Goal: Contribute content: Contribute content

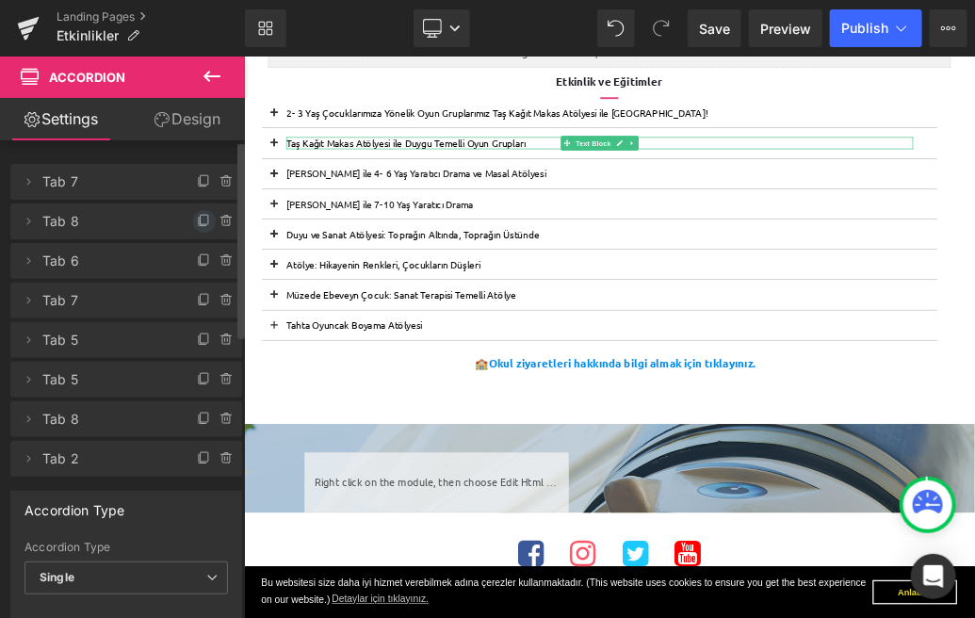
click at [197, 221] on icon at bounding box center [204, 221] width 15 height 15
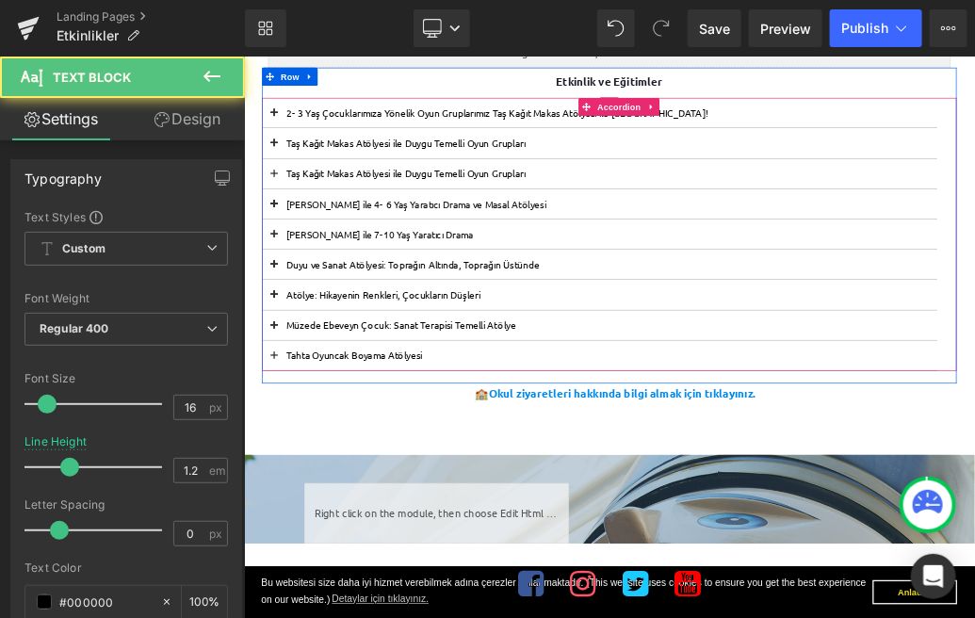
drag, startPoint x: 341, startPoint y: 190, endPoint x: 341, endPoint y: 163, distance: 27.3
click at [341, 163] on section "2- 3 Yaş Çocuklarımıza Yönelik Oyun Gruplarımız Taş Kağıt Makas Atölyesi ile [G…" at bounding box center [797, 334] width 1053 height 426
drag, startPoint x: 448, startPoint y: 192, endPoint x: 447, endPoint y: 156, distance: 35.8
click at [447, 156] on section "2- 3 Yaş Çocuklarımıza Yönelik Oyun Gruplarımız Taş Kağıt Makas Atölyesi ile [G…" at bounding box center [797, 334] width 1053 height 426
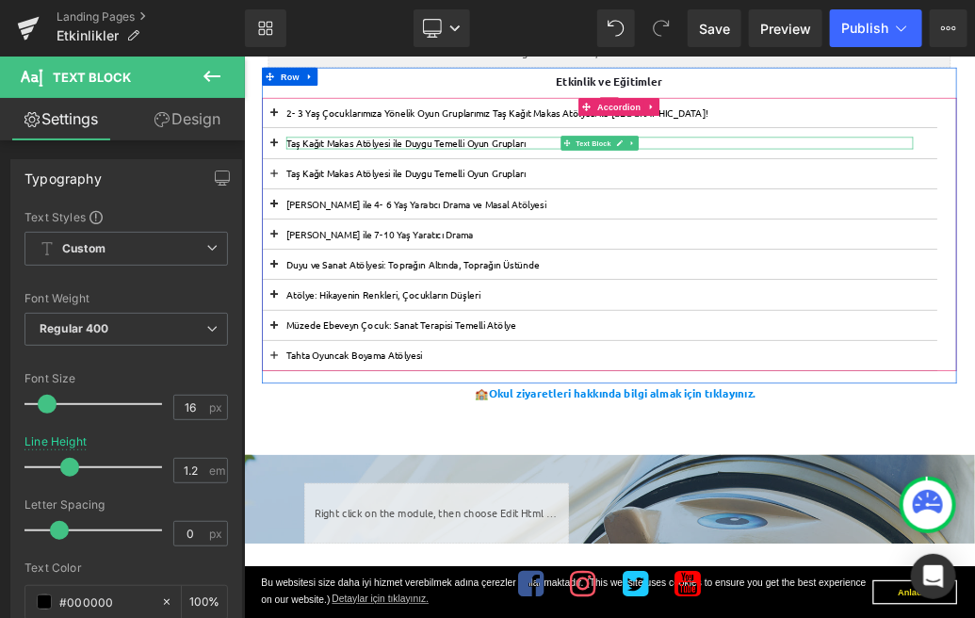
click at [346, 192] on p "Taş Kağıt Makas Atölyesi ile Duygu Temelli Oyun Grupları" at bounding box center [798, 191] width 978 height 18
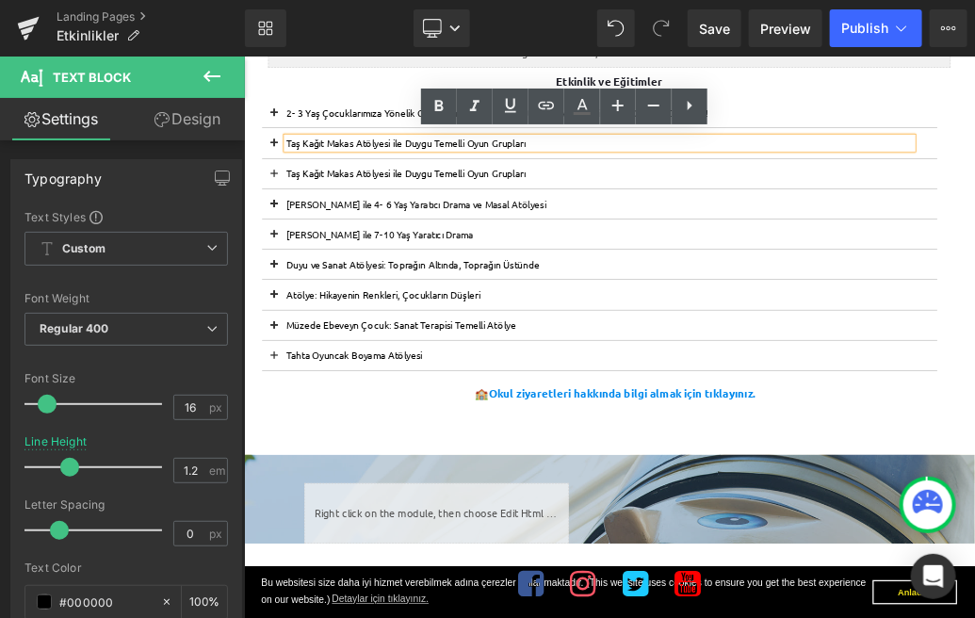
click at [290, 197] on span at bounding box center [290, 197] width 0 height 0
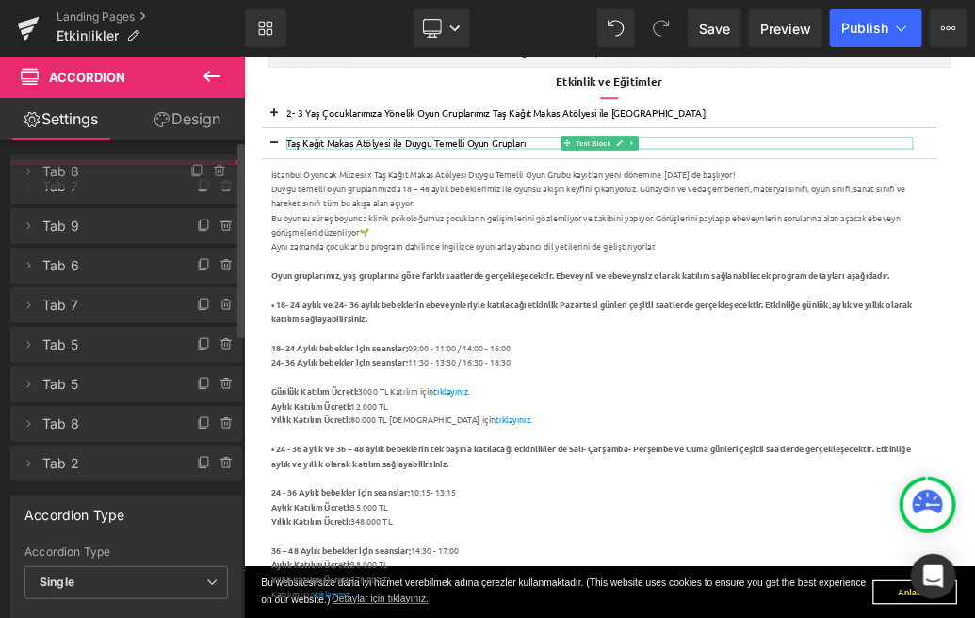
drag, startPoint x: 151, startPoint y: 221, endPoint x: 146, endPoint y: 171, distance: 50.1
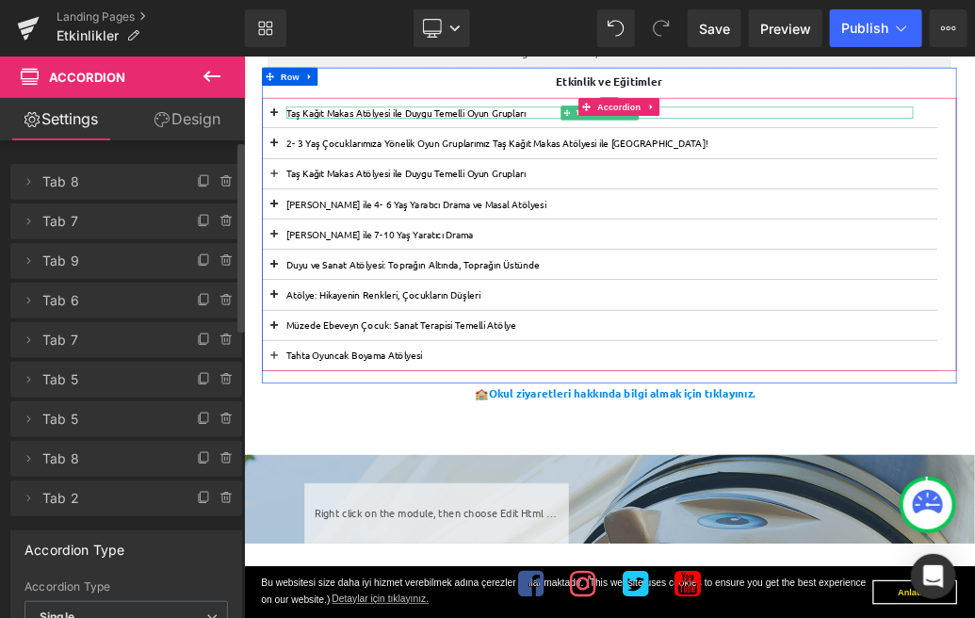
click at [431, 142] on p "Taş Kağıt Makas Atölyesi ile Duygu Temelli Oyun Grupları" at bounding box center [798, 144] width 978 height 18
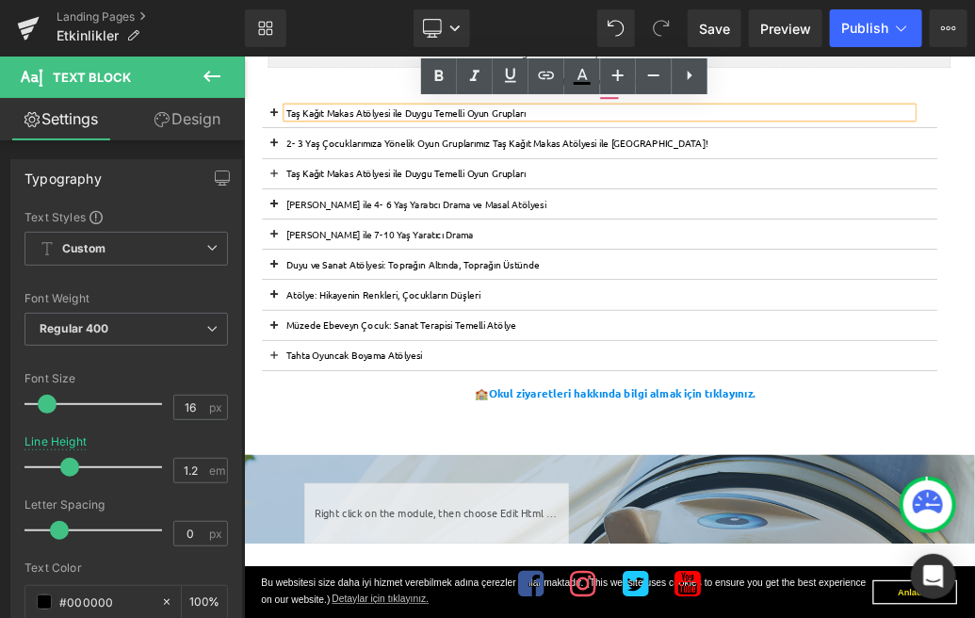
drag, startPoint x: 715, startPoint y: 141, endPoint x: 501, endPoint y: 143, distance: 213.8
click at [501, 143] on p "Taş Kağıt Makas Atölyesi ile Duygu Temelli Oyun Grupları" at bounding box center [798, 144] width 978 height 18
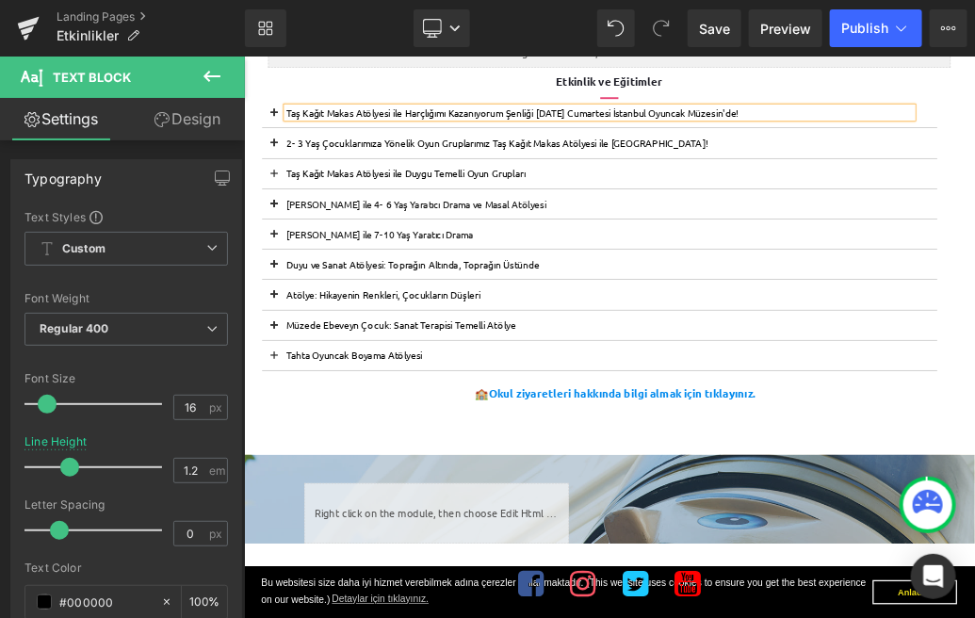
click at [290, 150] on span at bounding box center [290, 150] width 0 height 0
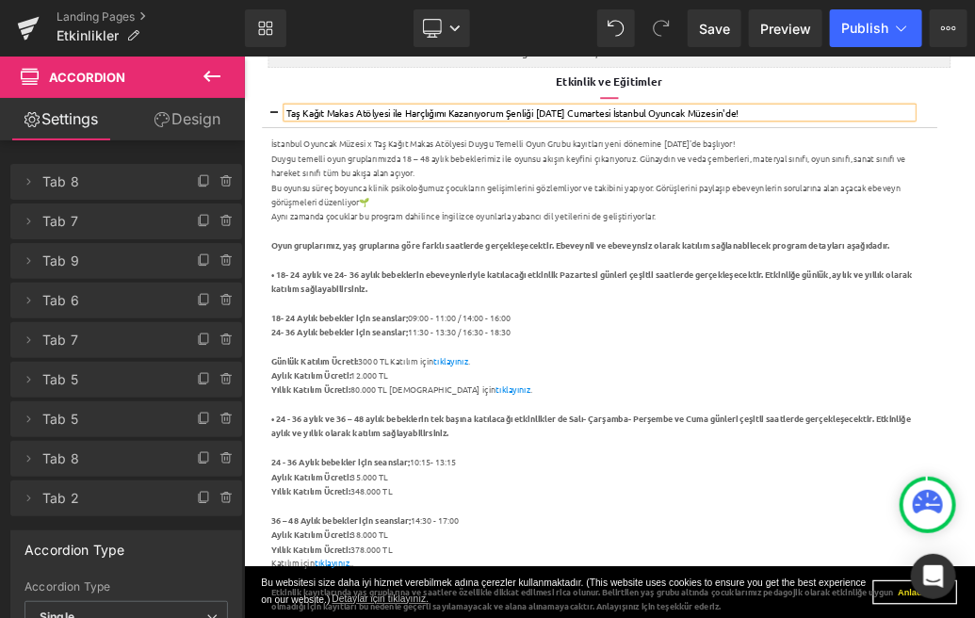
click at [974, 147] on p "Taş Kağıt Makas Atölyesi ile Harçlığımı Kazanıyorum Şenliği [DATE] Cumartesi İs…" at bounding box center [798, 144] width 978 height 18
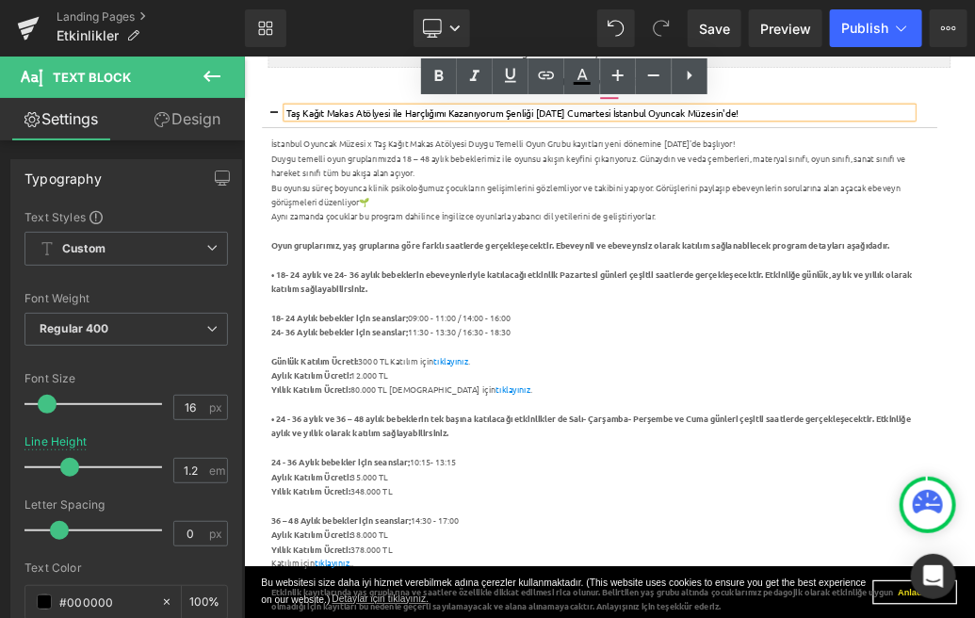
drag, startPoint x: 1058, startPoint y: 147, endPoint x: 311, endPoint y: 141, distance: 747.0
click at [311, 141] on p "Taş Kağıt Makas Atölyesi ile Harçlığımı Kazanıyorum Şenliği [DATE] Cumartesi İs…" at bounding box center [798, 144] width 978 height 18
copy p "Taş Kağıt Makas Atölyesi ile Harçlığımı Kazanıyorum Şenliği [DATE] Cumartesi İs…"
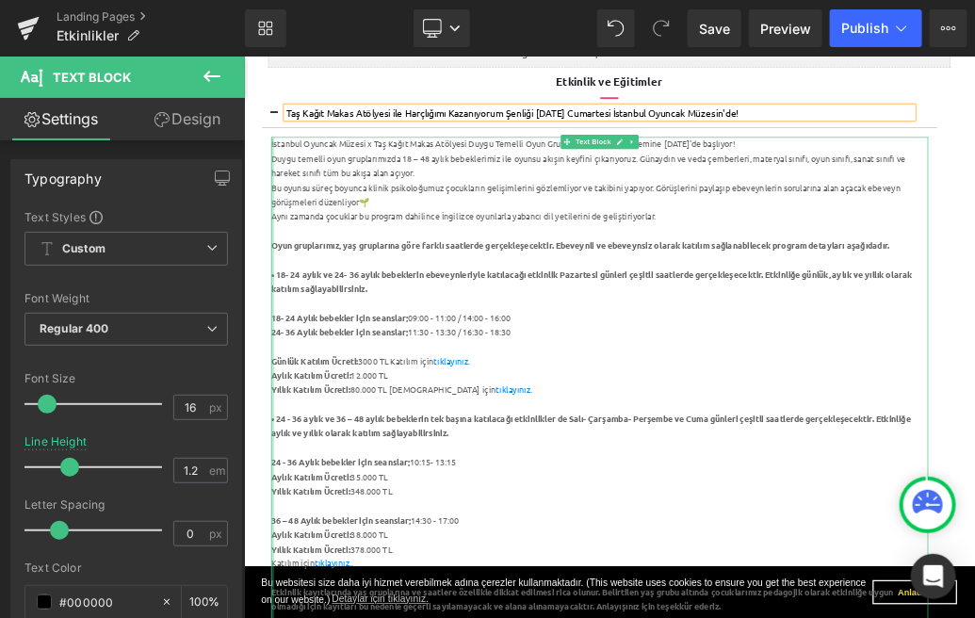
click at [287, 199] on div at bounding box center [287, 610] width 5 height 857
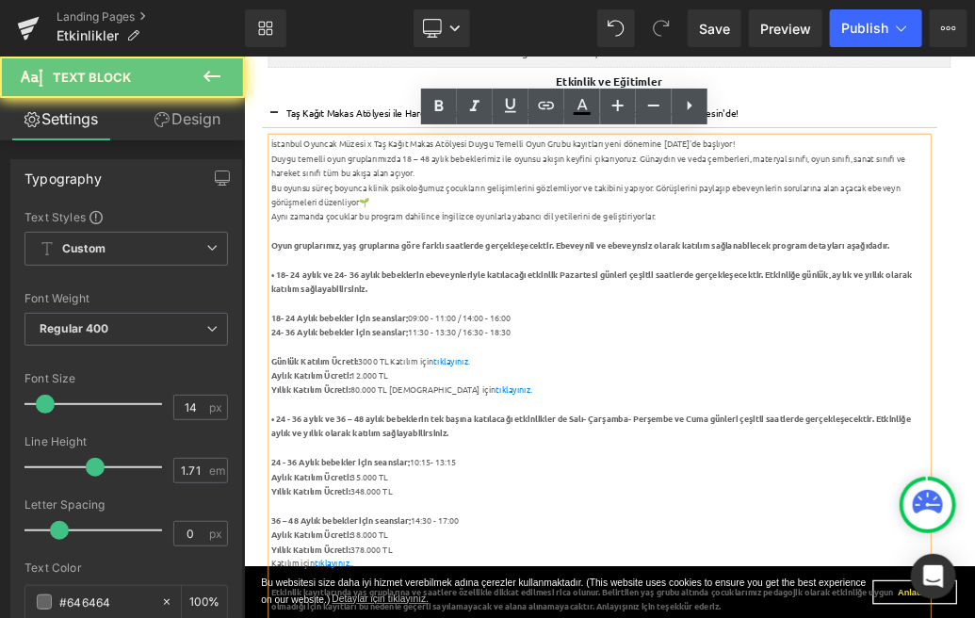
click at [301, 196] on div "İstanbul Oyuncak Müzesi x Taş Kağıt Makas Atölyesi Duygu Temelli Oyun Grubu kay…" at bounding box center [797, 193] width 1025 height 23
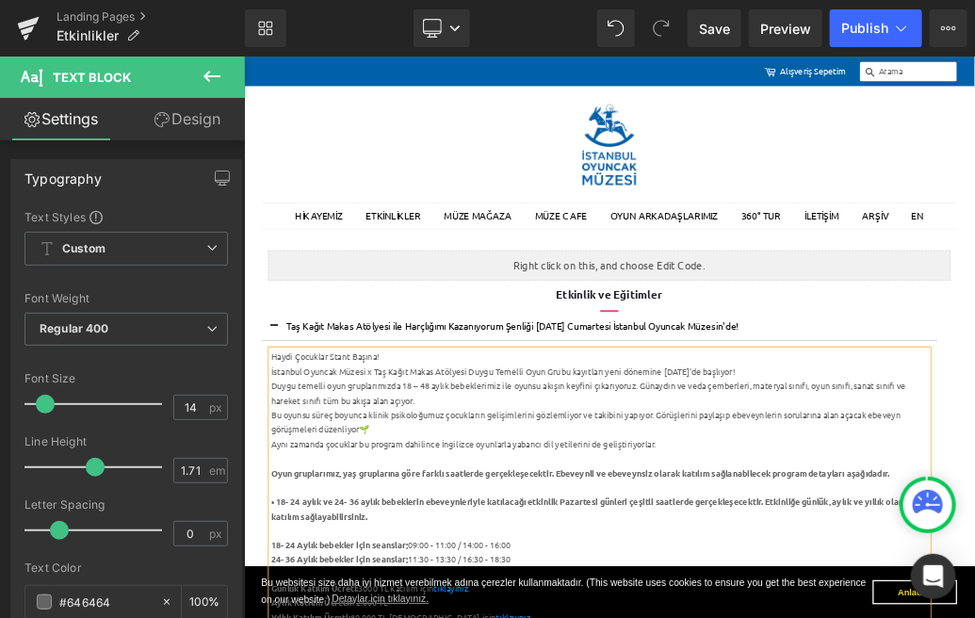
drag, startPoint x: 788, startPoint y: 661, endPoint x: 285, endPoint y: 551, distance: 514.1
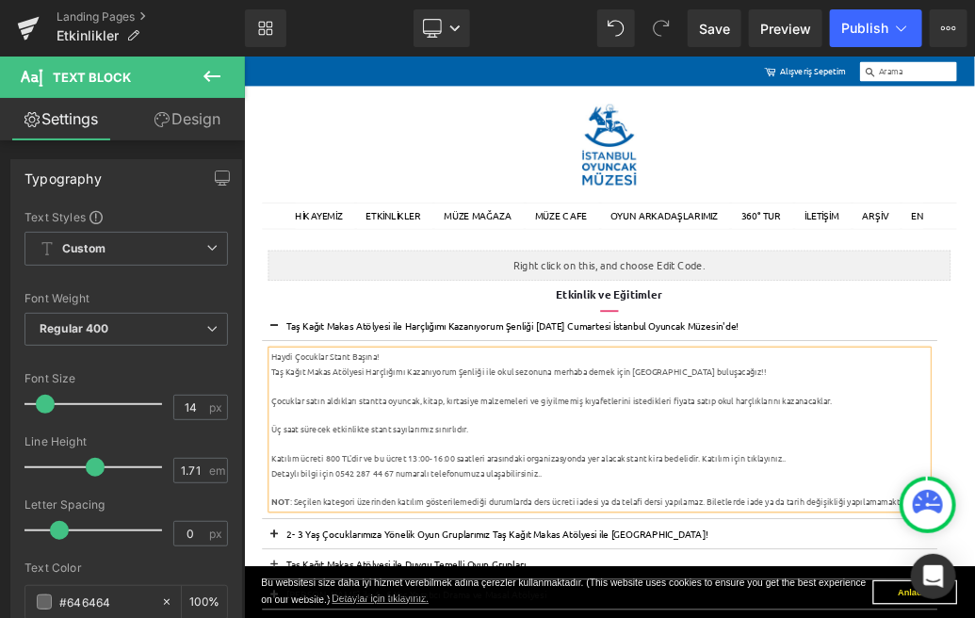
click at [518, 524] on div "Haydi Çocuklar Stant Başına!" at bounding box center [797, 524] width 1025 height 23
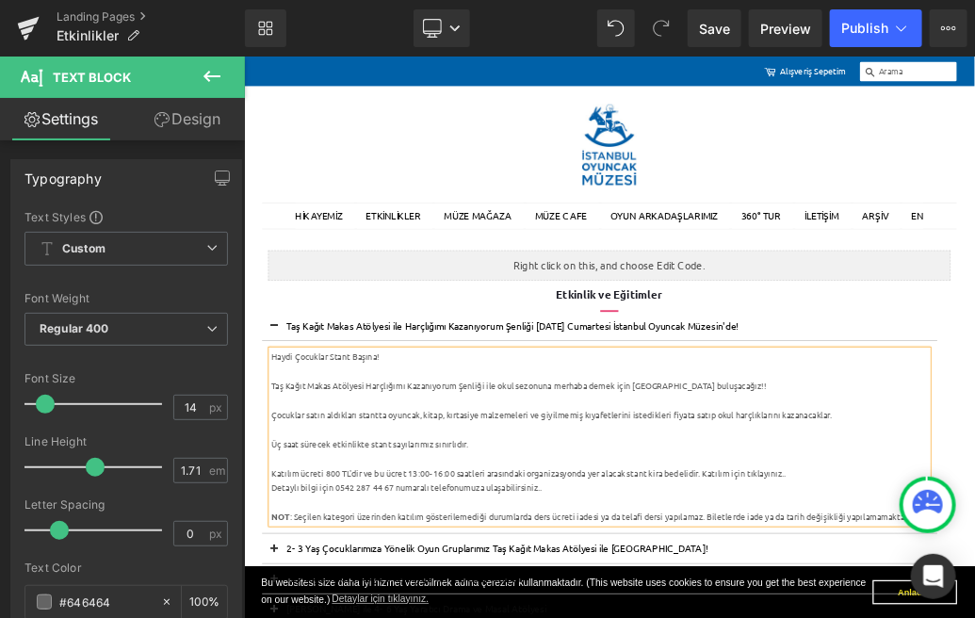
click at [290, 617] on div "Çocuklar satın aldıkları stantta oyuncak, kitap, kırtasiye malzemeleri ve giyil…" at bounding box center [797, 615] width 1025 height 23
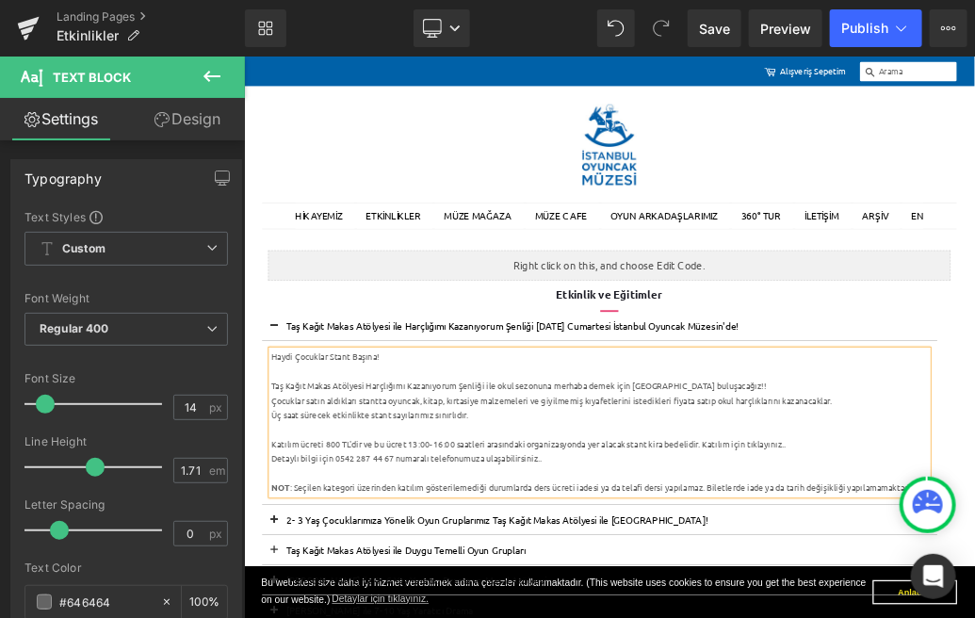
click at [607, 617] on div "Üç saat sürecek etkinlikte stant sayılarımız sınırlıdır." at bounding box center [797, 615] width 1025 height 23
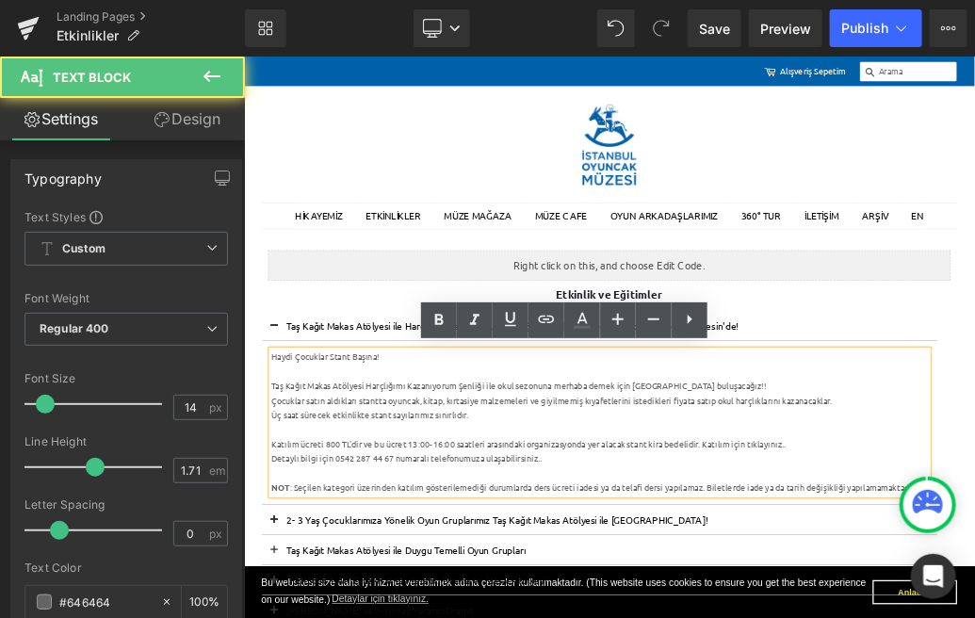
click at [974, 595] on div "Çocuklar satın aldıkları stantta oyuncak, kitap, kırtasiye malzemeleri ve giyil…" at bounding box center [797, 592] width 1025 height 23
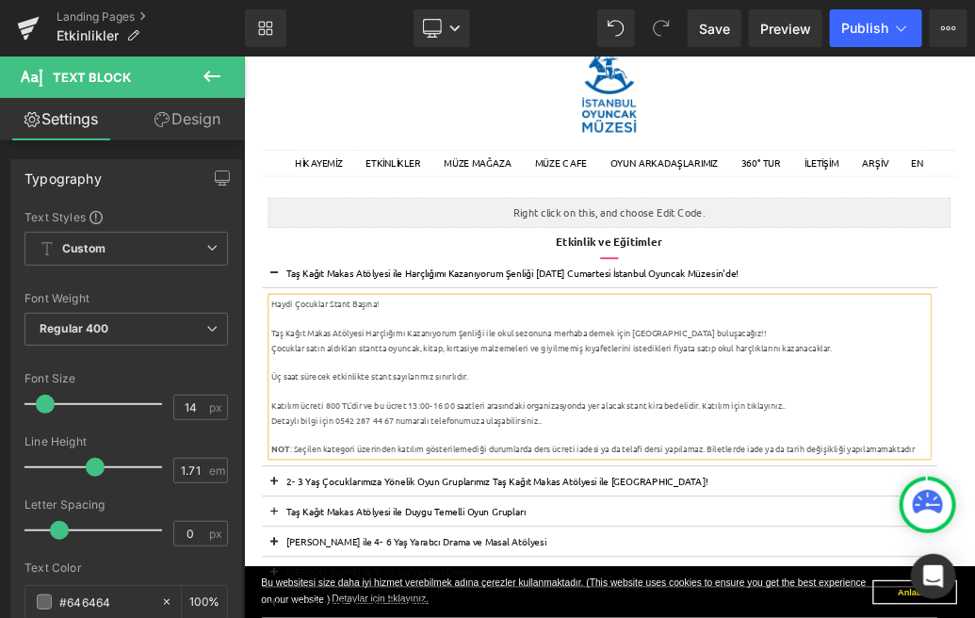
scroll to position [87, 0]
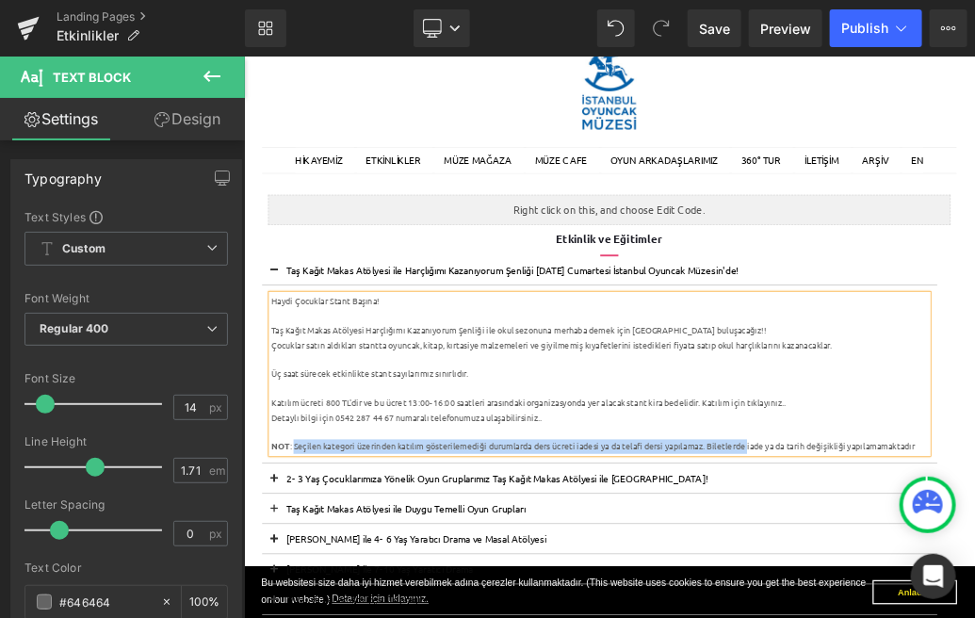
drag, startPoint x: 1032, startPoint y: 661, endPoint x: 326, endPoint y: 654, distance: 705.6
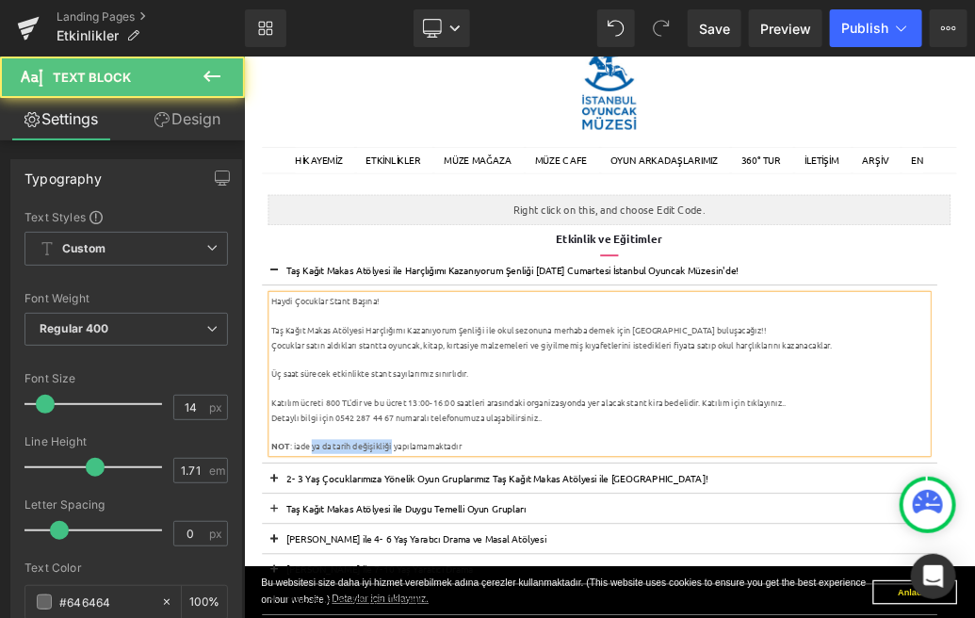
drag, startPoint x: 478, startPoint y: 658, endPoint x: 352, endPoint y: 660, distance: 125.3
drag, startPoint x: 326, startPoint y: 662, endPoint x: 334, endPoint y: 678, distance: 18.1
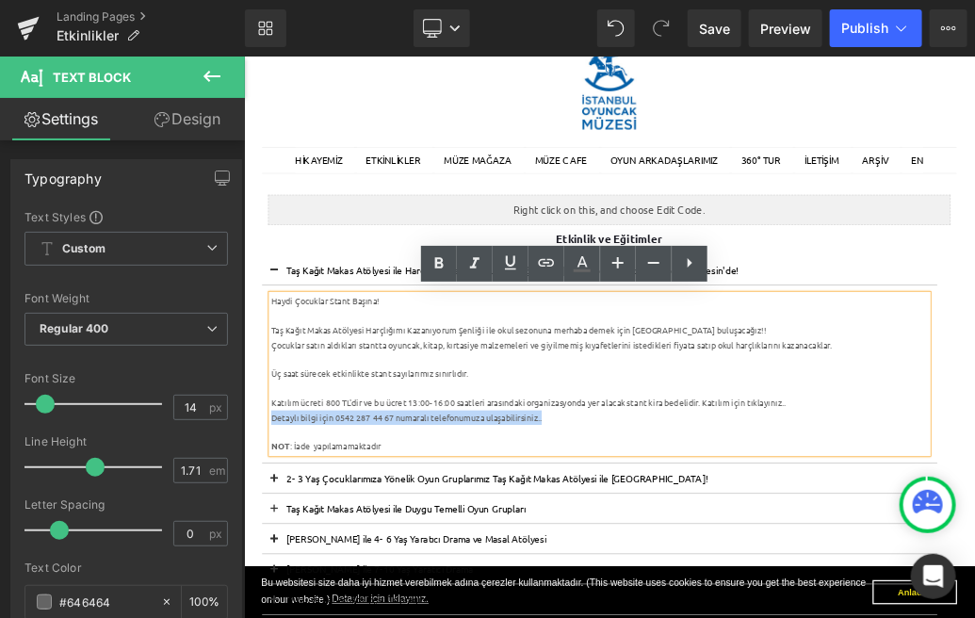
drag, startPoint x: 689, startPoint y: 621, endPoint x: 287, endPoint y: 615, distance: 401.3
click at [287, 615] on div "Detaylı bilgi için 0542 287 44 67 numaralı telefonumuza ulaşabilirsiniz.." at bounding box center [797, 619] width 1025 height 23
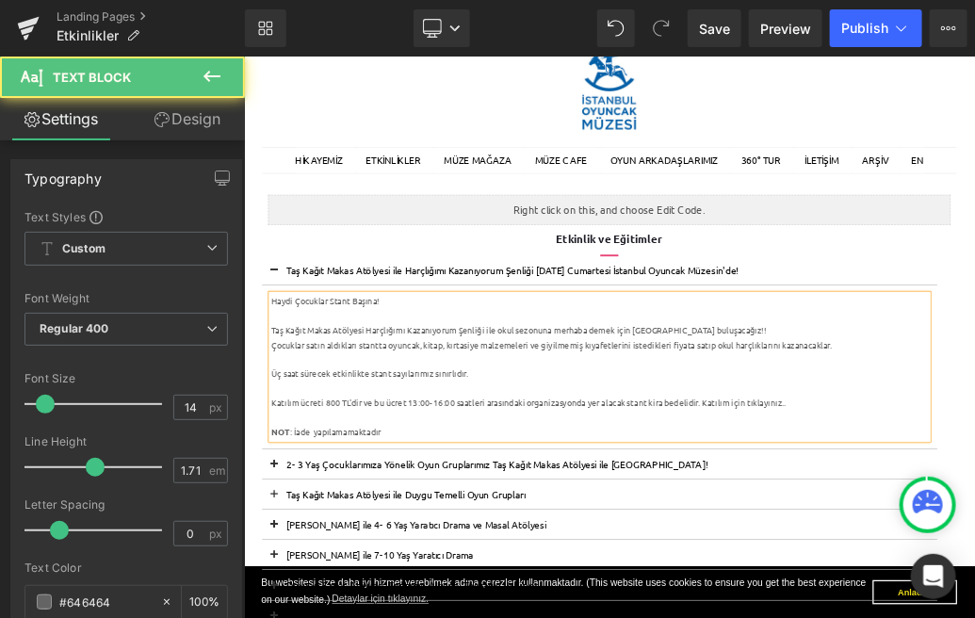
click at [974, 592] on div "Katılım ücreti 800 TL'dir ve bu ücret 13:00- 16:00 saatleri arasındaki organiza…" at bounding box center [797, 596] width 1025 height 23
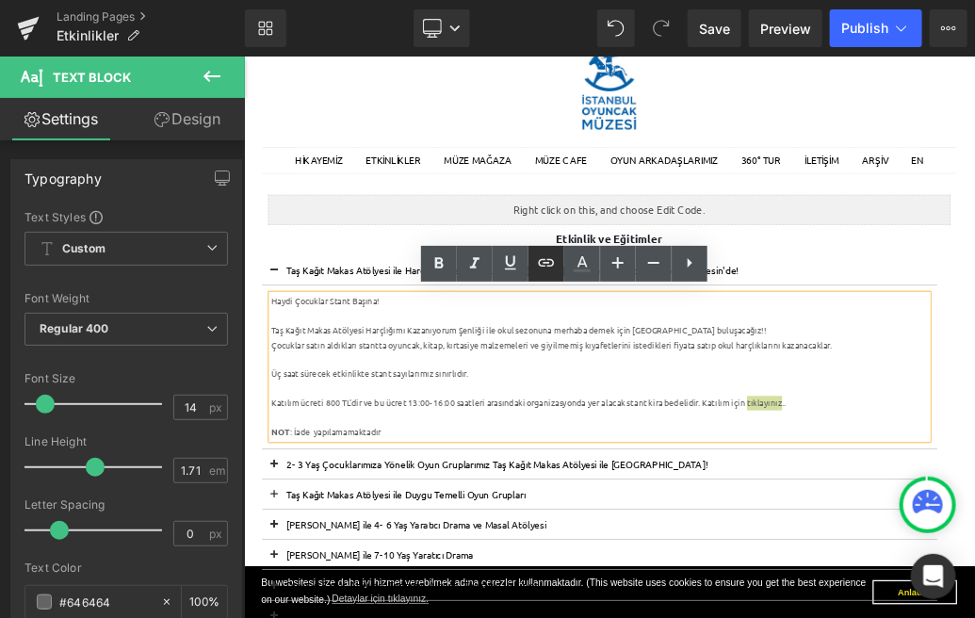
click at [547, 260] on icon at bounding box center [546, 263] width 23 height 23
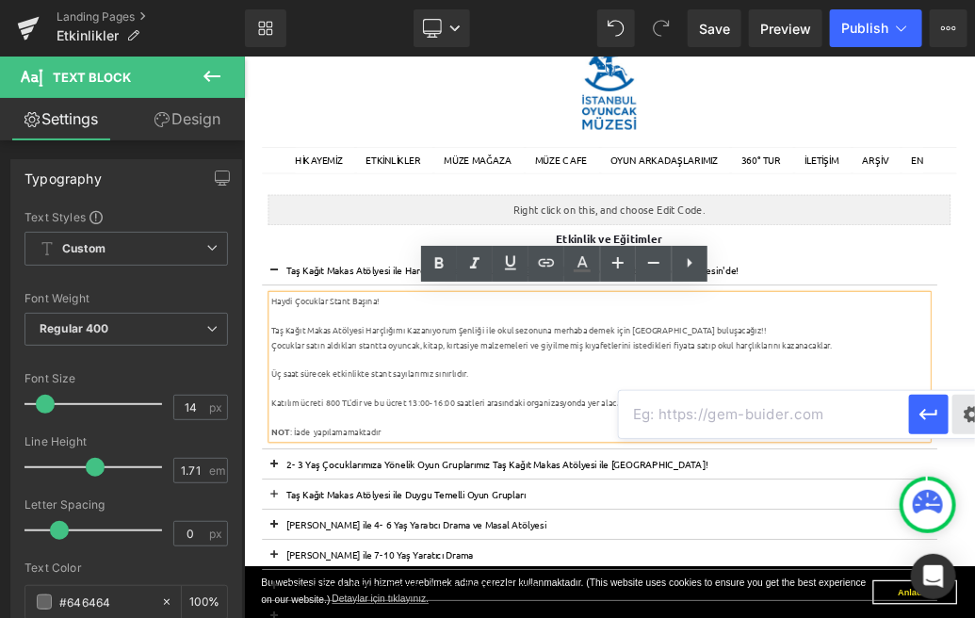
click at [968, 0] on div "Text Color Highlight Color #333333 Edit or remove link: Edit - Unlink - Cancel" at bounding box center [487, 0] width 975 height 0
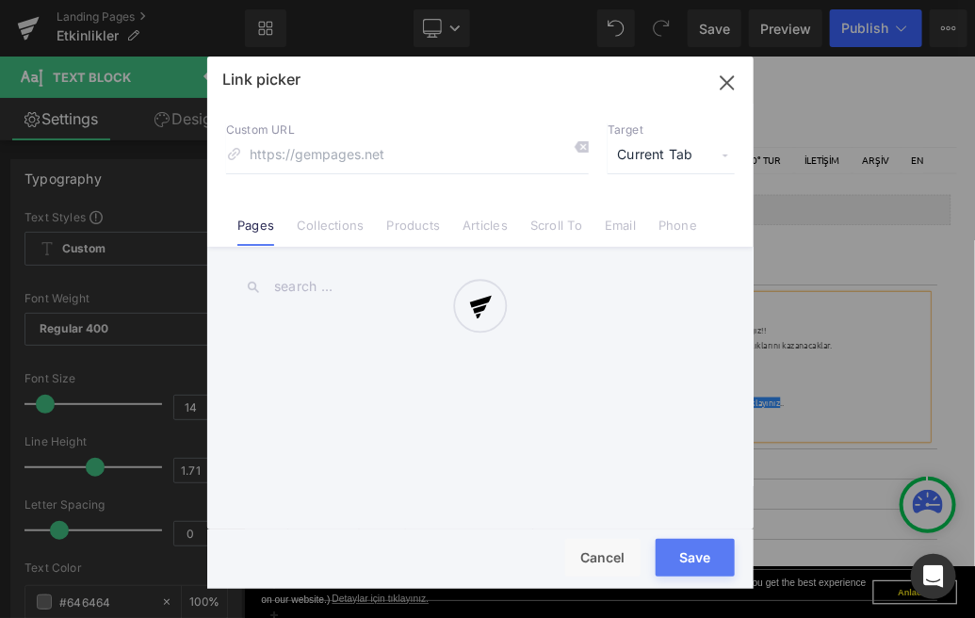
click at [416, 223] on div at bounding box center [480, 323] width 546 height 532
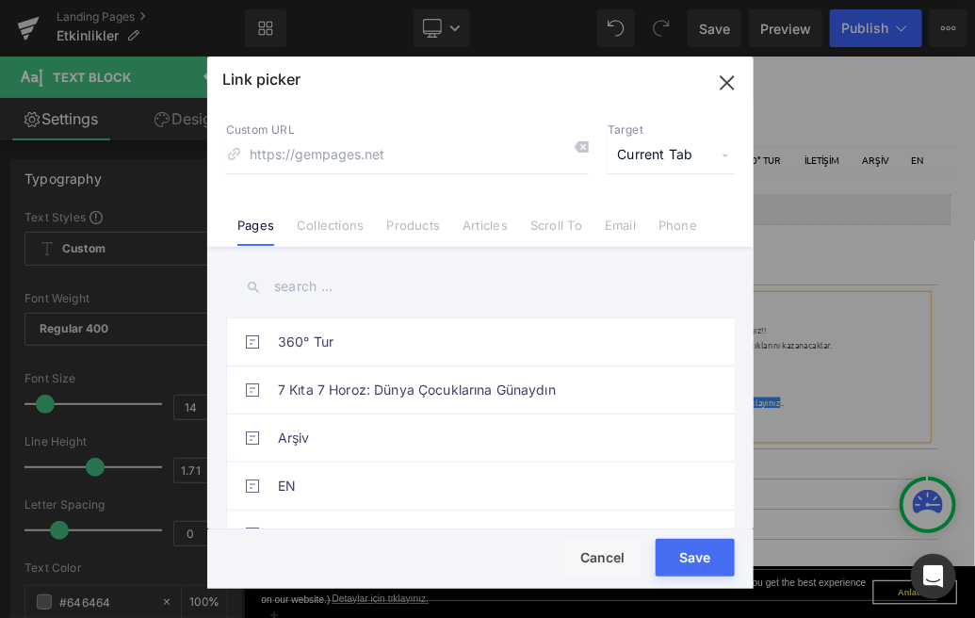
click at [416, 223] on link "Products" at bounding box center [414, 232] width 54 height 28
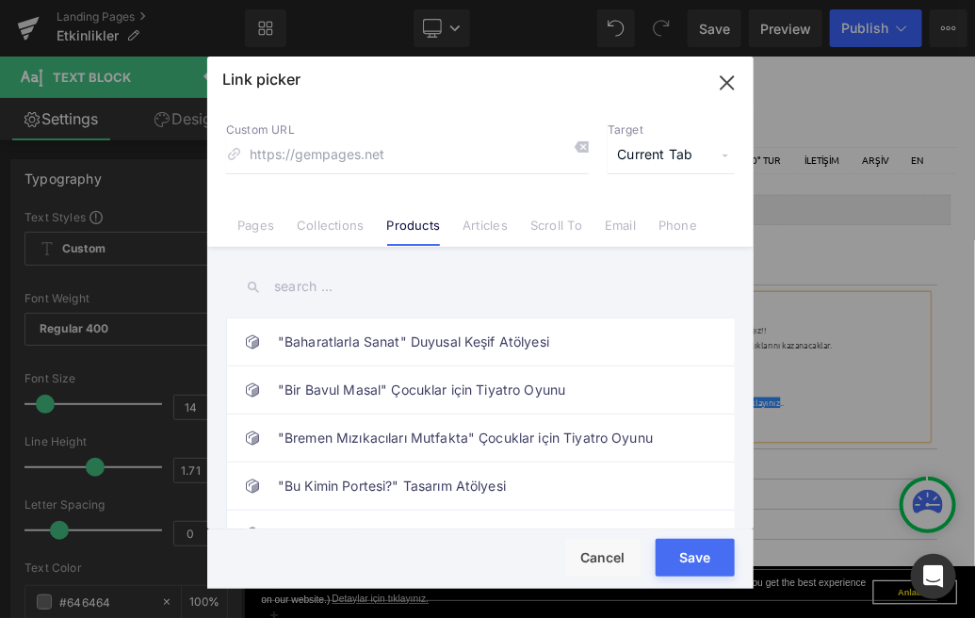
click at [328, 295] on input "text" at bounding box center [480, 287] width 509 height 42
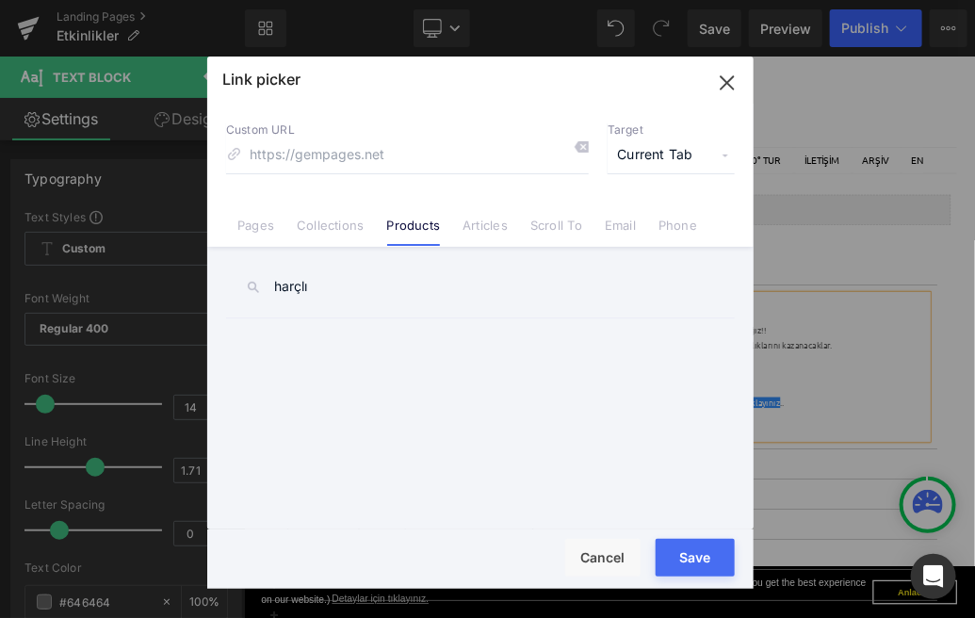
type input "harçlı"
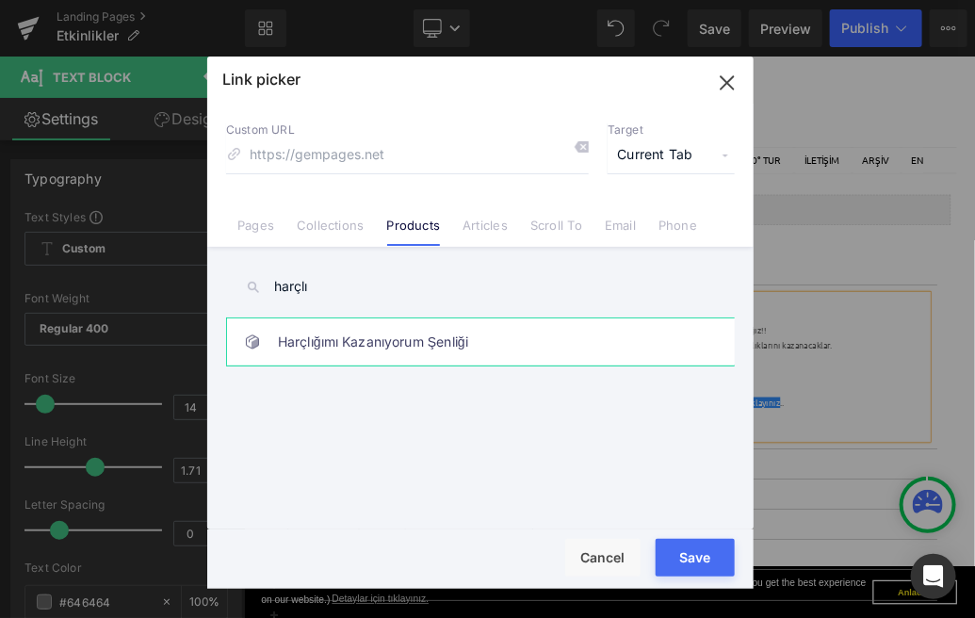
click at [386, 331] on link "Harçlığımı Kazanıyorum Şenliği" at bounding box center [485, 341] width 414 height 47
type input "/products/4-harcligimi-kazaniyorum"
click at [682, 552] on button "Save" at bounding box center [695, 558] width 79 height 38
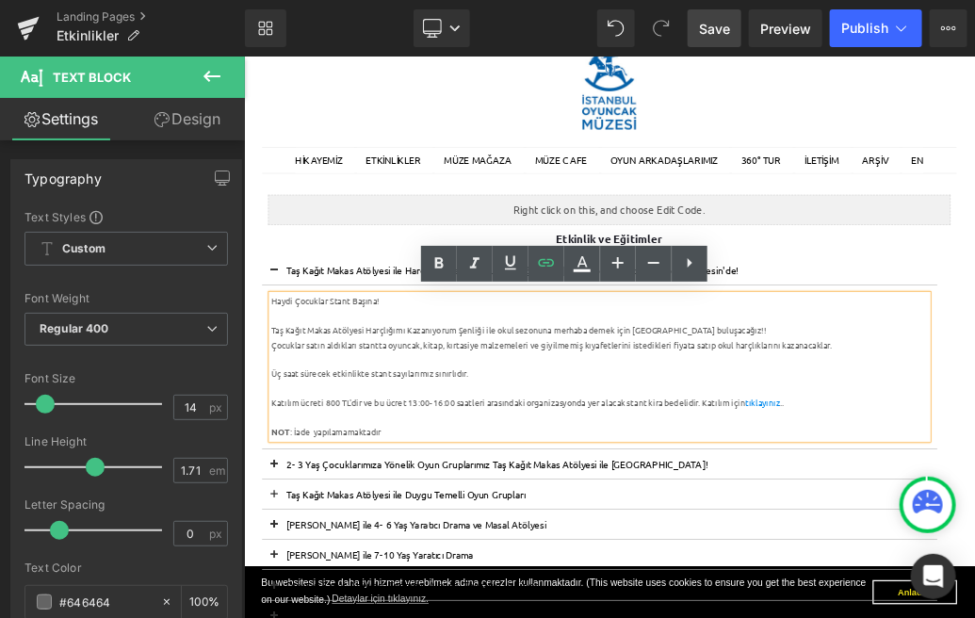
click at [723, 31] on span "Save" at bounding box center [714, 29] width 31 height 20
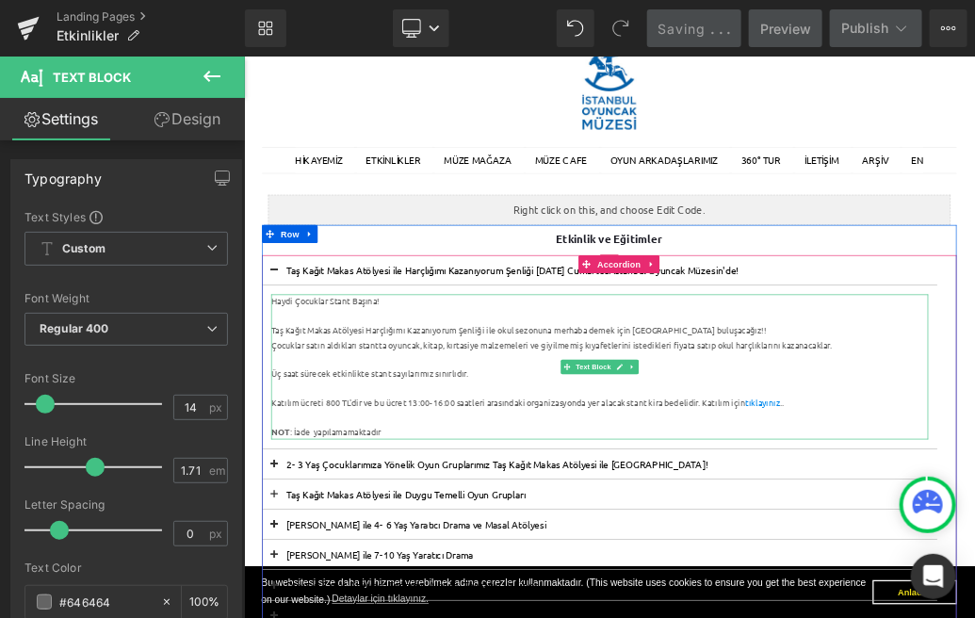
click at [409, 436] on div "Haydi Çocuklar Stant Başına!" at bounding box center [797, 438] width 1025 height 23
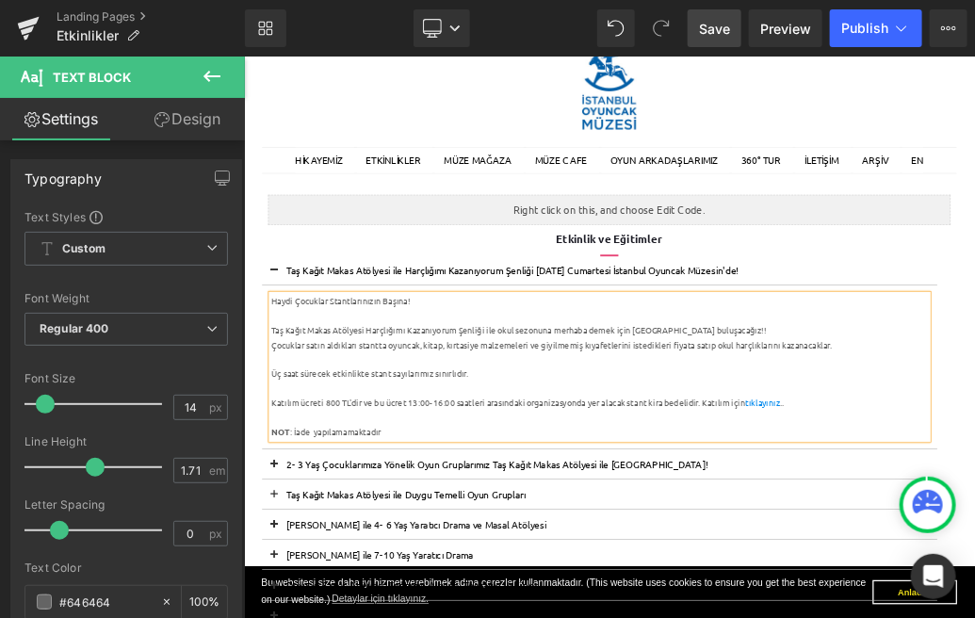
click at [715, 28] on span "Save" at bounding box center [714, 29] width 31 height 20
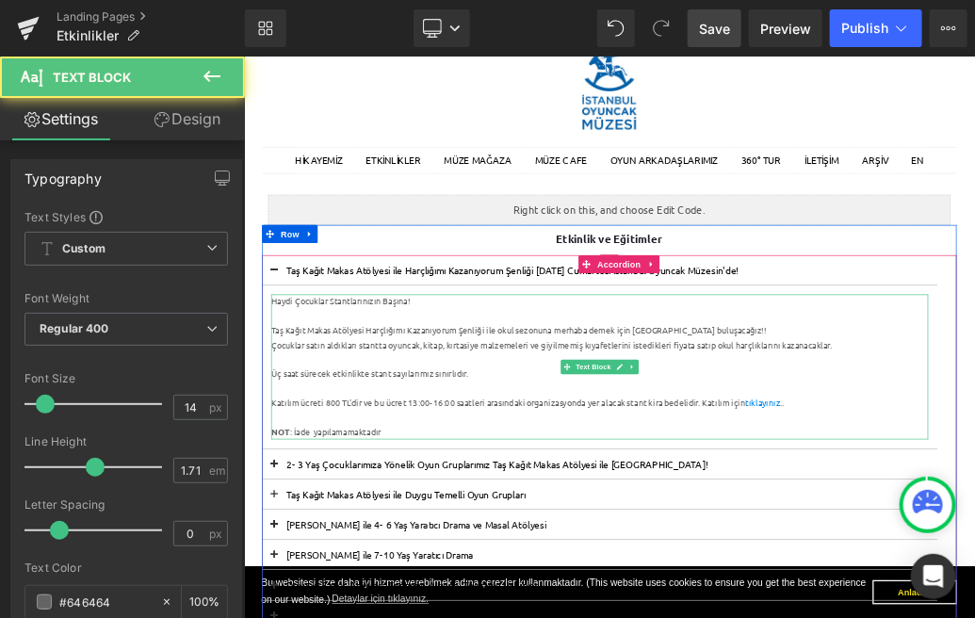
click at [494, 609] on div at bounding box center [797, 619] width 1025 height 23
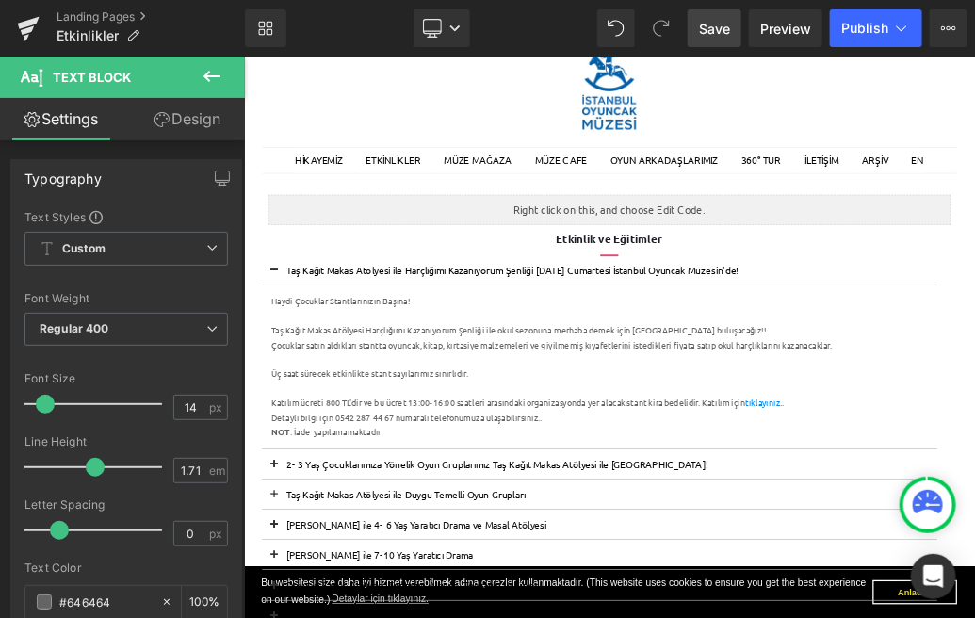
click at [714, 27] on span "Save" at bounding box center [714, 29] width 31 height 20
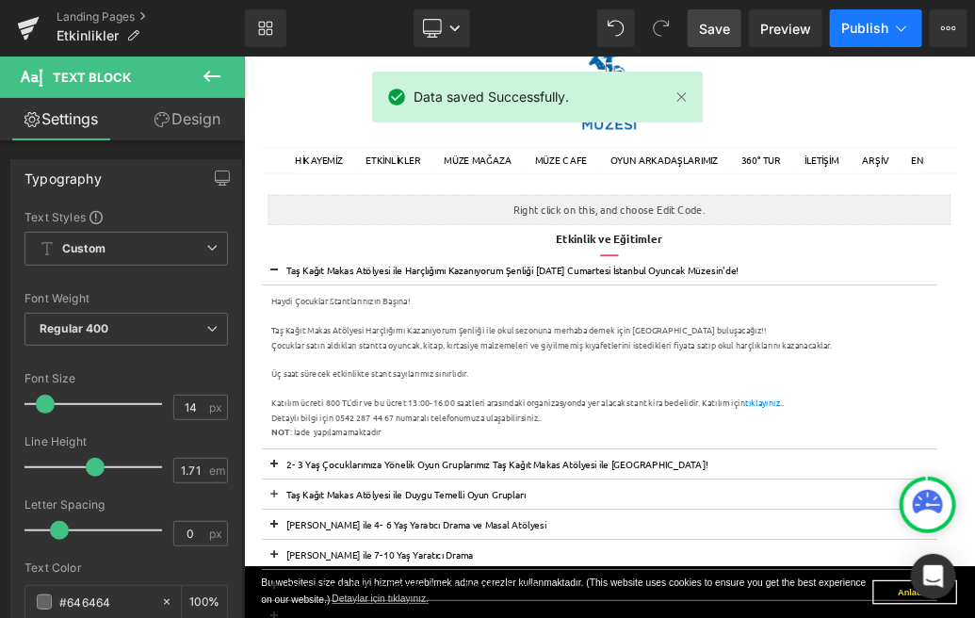
click at [889, 24] on button "Publish" at bounding box center [876, 28] width 92 height 38
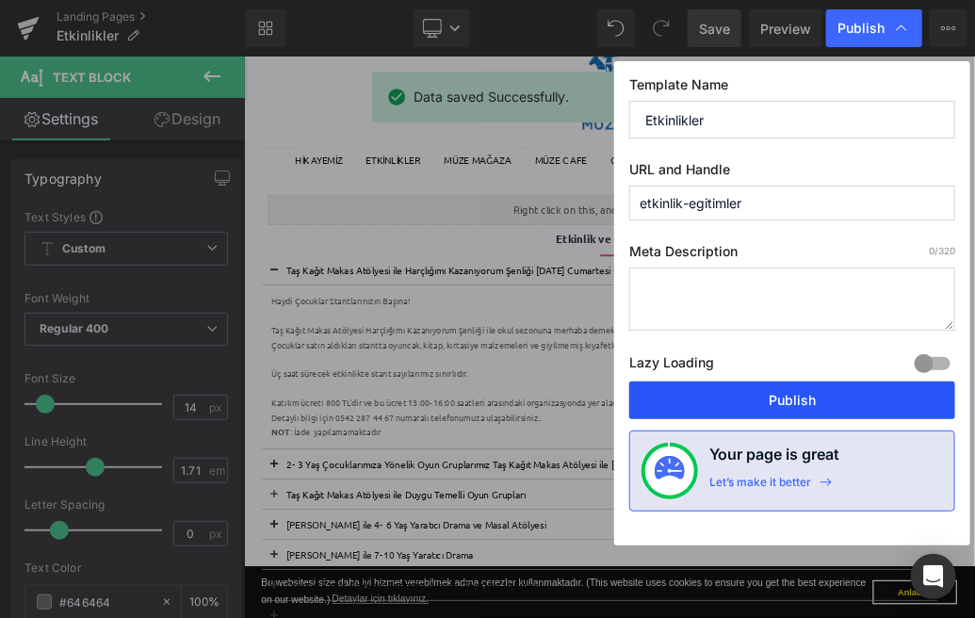
click at [755, 397] on button "Publish" at bounding box center [792, 401] width 326 height 38
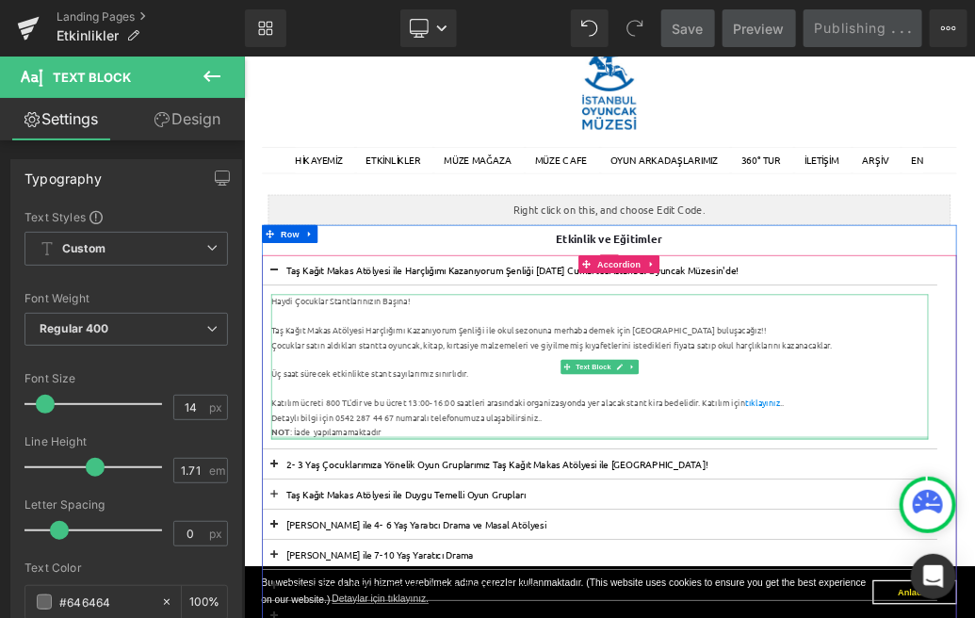
drag, startPoint x: 548, startPoint y: 649, endPoint x: 529, endPoint y: 634, distance: 24.1
click at [529, 617] on div "Haydi Çocuklar Stantlarınızın Başına! Taş Kağıt Makas Atölyesi Harçlığımı Kazan…" at bounding box center [797, 539] width 1025 height 225
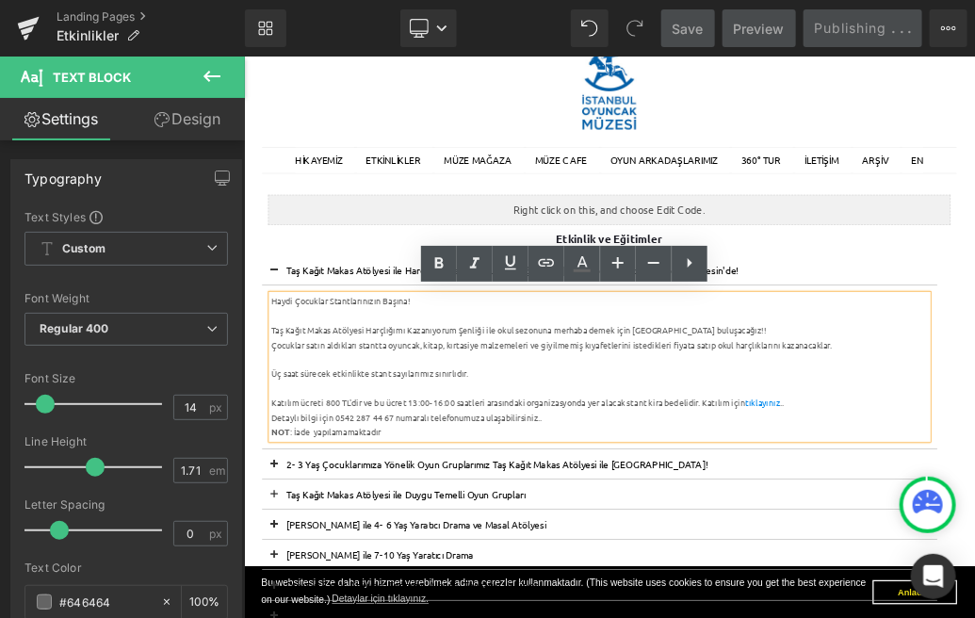
drag, startPoint x: 328, startPoint y: 473, endPoint x: 284, endPoint y: 438, distance: 56.3
click at [285, 438] on div "Haydi Çocuklar Stantlarınızın Başına! Taş Kağıt Makas Atölyesi Harçlığımı Kazan…" at bounding box center [797, 539] width 1025 height 225
click at [657, 552] on div "Üç saat sürecek etkinlikte stant sayılarımız sınırlıdır." at bounding box center [797, 551] width 1025 height 23
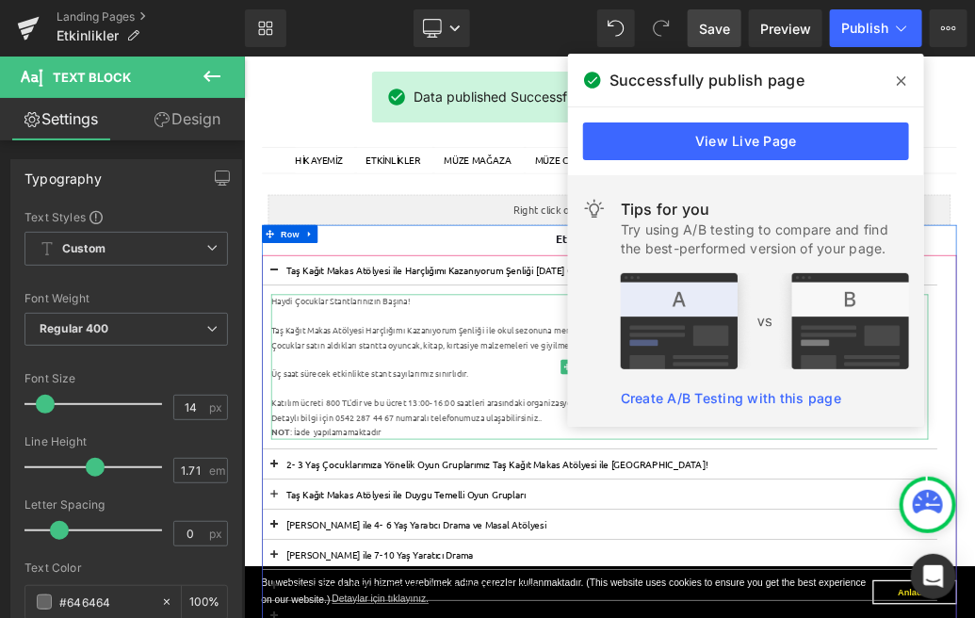
click at [384, 457] on div at bounding box center [797, 460] width 1025 height 23
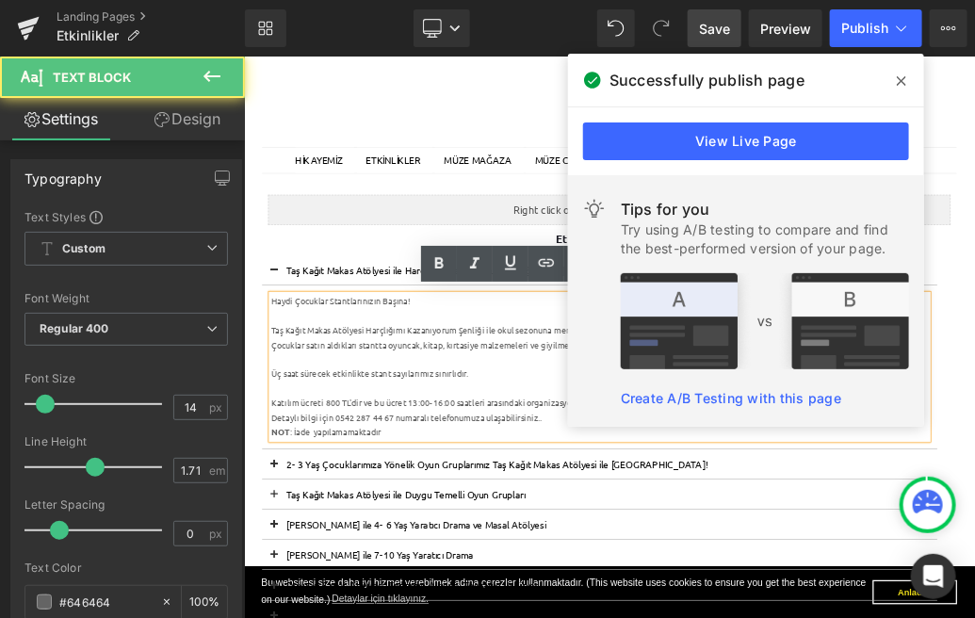
click at [431, 410] on div "Taş Kağıt Makas Atölyesi ile Harçlığımı Kazanıyorum Şenliği [DATE] Cumartesi İs…" at bounding box center [797, 389] width 1053 height 47
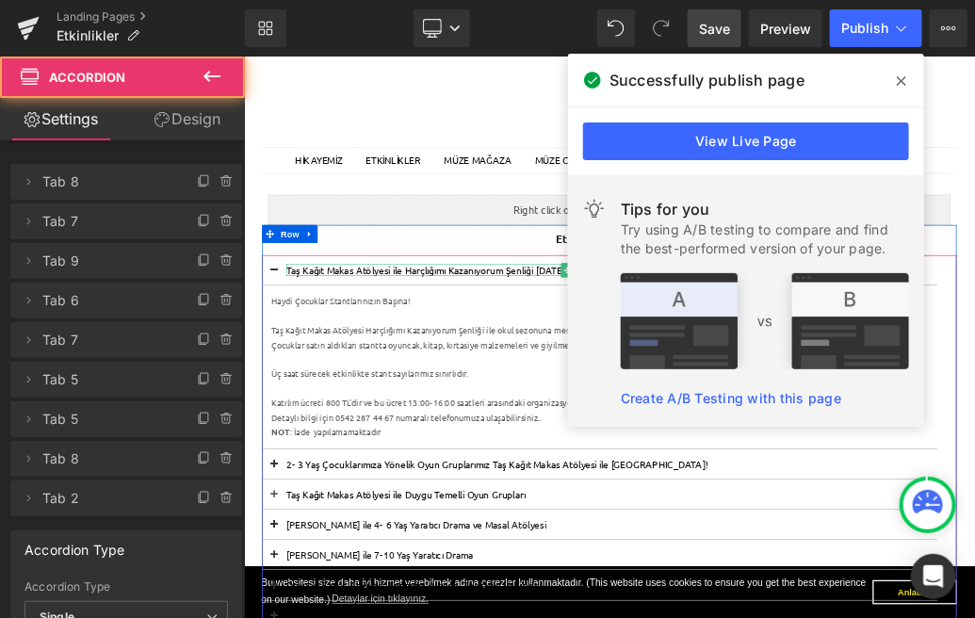
click at [434, 389] on p "Taş Kağıt Makas Atölyesi ile Harçlığımı Kazanıyorum Şenliği [DATE] Cumartesi İs…" at bounding box center [798, 389] width 978 height 18
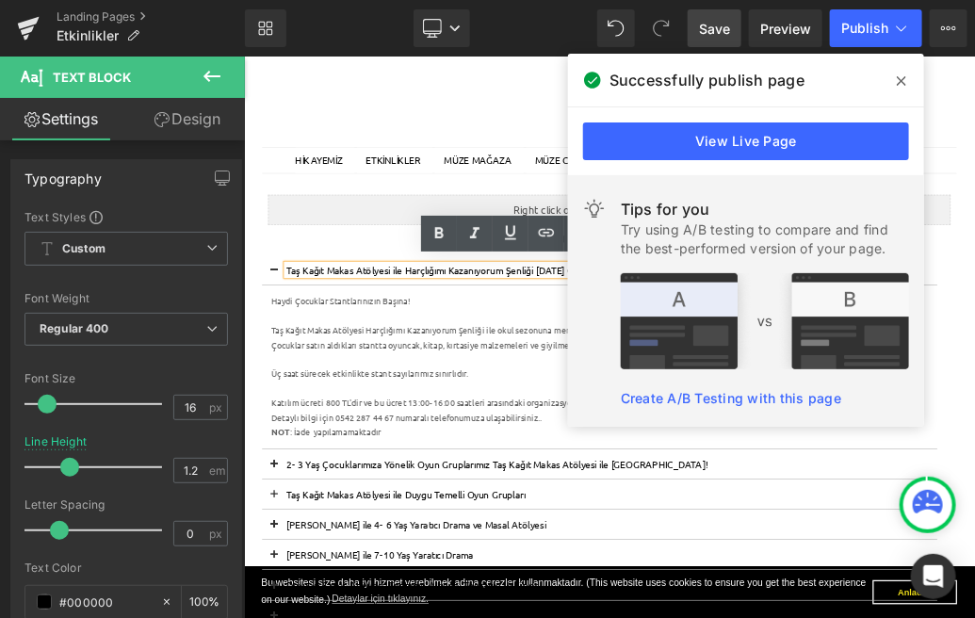
click at [434, 389] on p "Taş Kağıt Makas Atölyesi ile Harçlığımı Kazanıyorum Şenliği [DATE] Cumartesi İs…" at bounding box center [798, 389] width 978 height 18
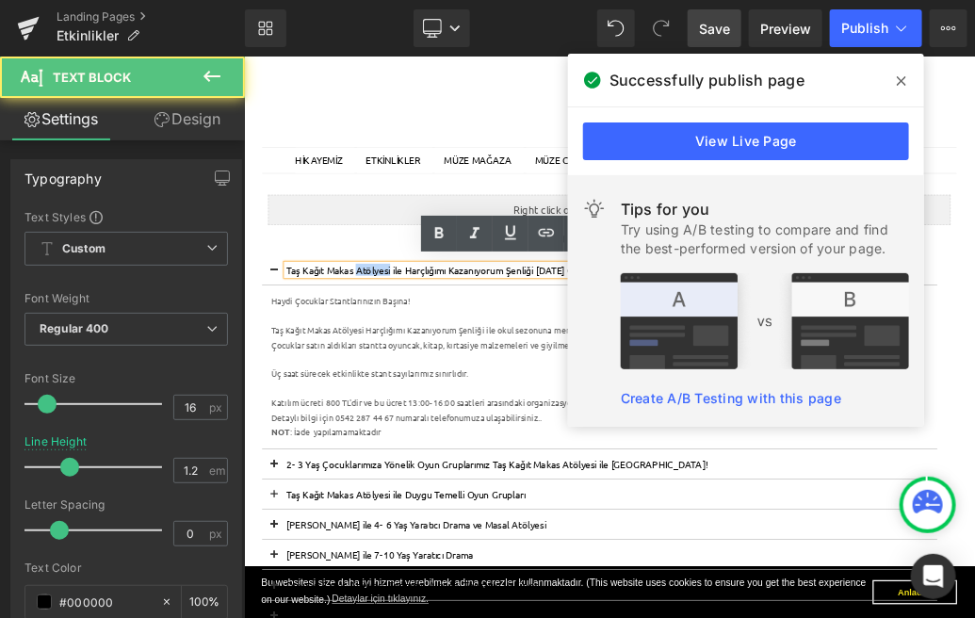
click at [434, 389] on p "Taş Kağıt Makas Atölyesi ile Harçlığımı Kazanıyorum Şenliği [DATE] Cumartesi İs…" at bounding box center [798, 389] width 978 height 18
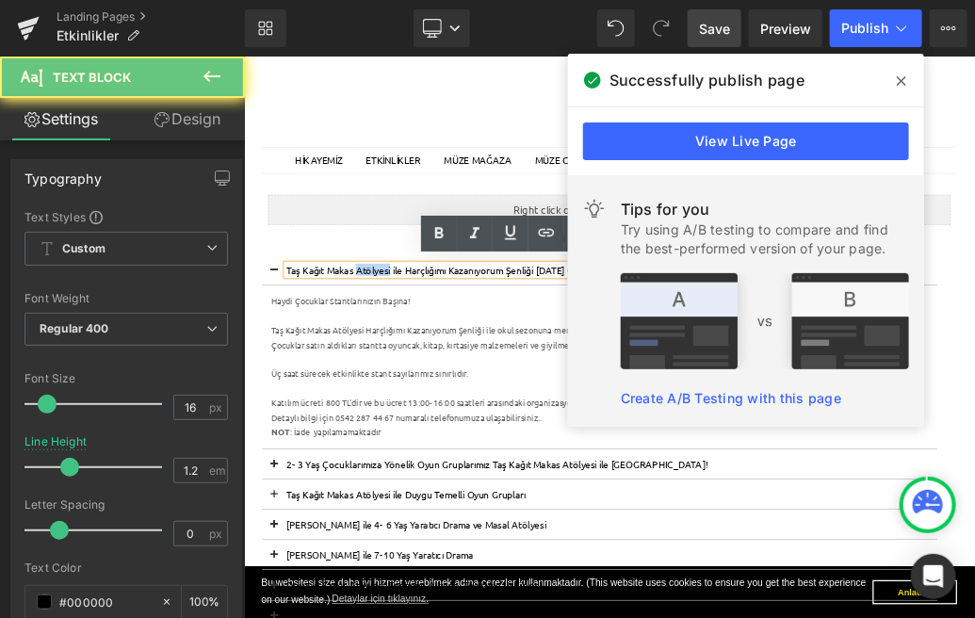
click at [434, 389] on p "Taş Kağıt Makas Atölyesi ile Harçlığımı Kazanıyorum Şenliği [DATE] Cumartesi İs…" at bounding box center [798, 389] width 978 height 18
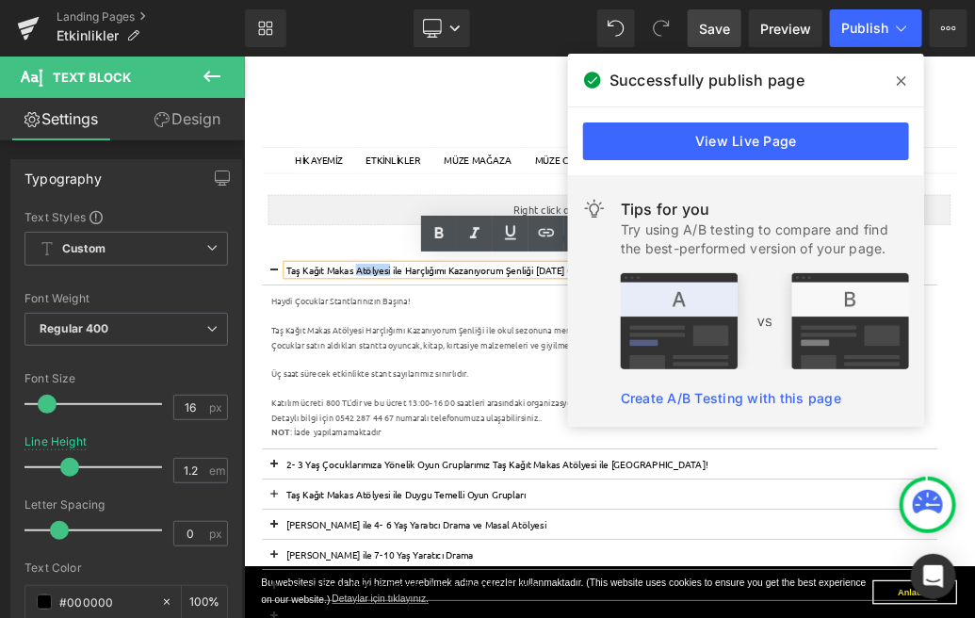
copy p "Taş Kağıt Makas Atölyesi ile Harçlığımı Kazanıyorum Şenliği [DATE] Cumartesi İs…"
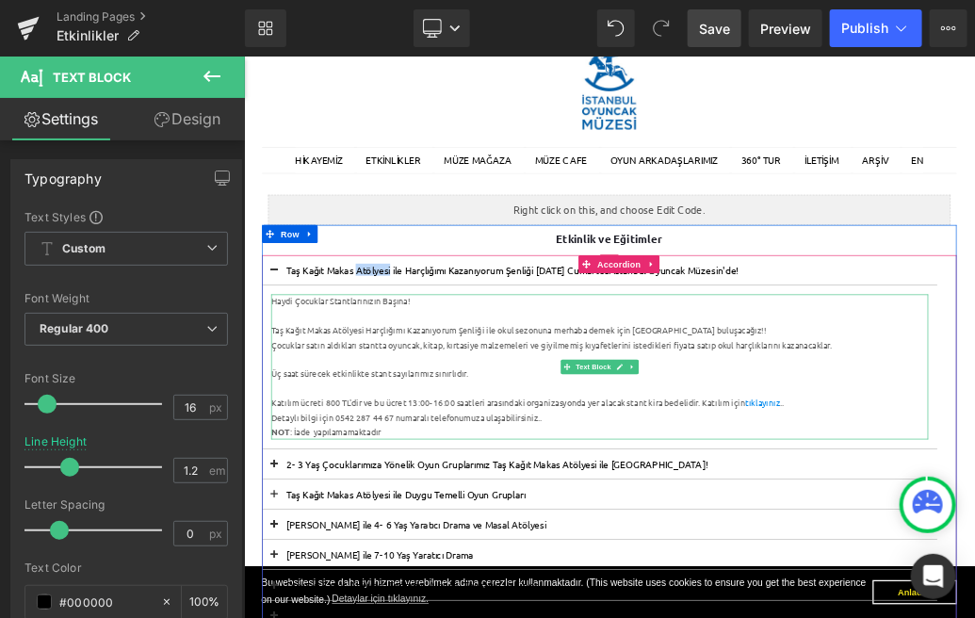
click at [484, 577] on div at bounding box center [797, 573] width 1025 height 23
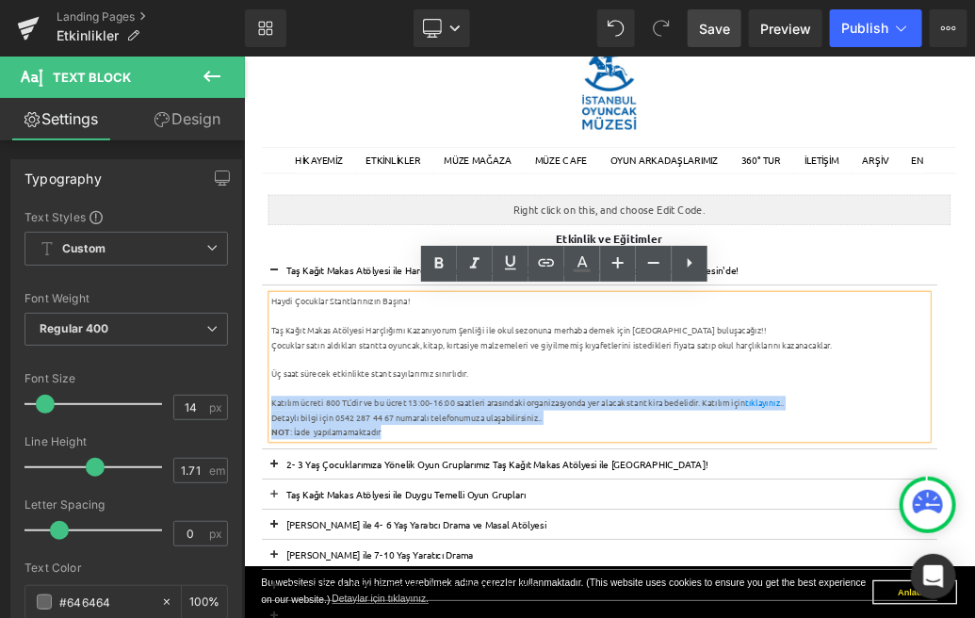
drag, startPoint x: 529, startPoint y: 642, endPoint x: 285, endPoint y: 597, distance: 248.0
click at [285, 597] on div "Haydi Çocuklar Stantlarınızın Başına! Taş Kağıt Makas Atölyesi Harçlığımı Kazan…" at bounding box center [797, 539] width 1025 height 225
copy div "Katılım ücreti 800 TL'dir ve bu ücret 13:00- 16:00 saatleri arasındaki organiza…"
